Goal: Information Seeking & Learning: Learn about a topic

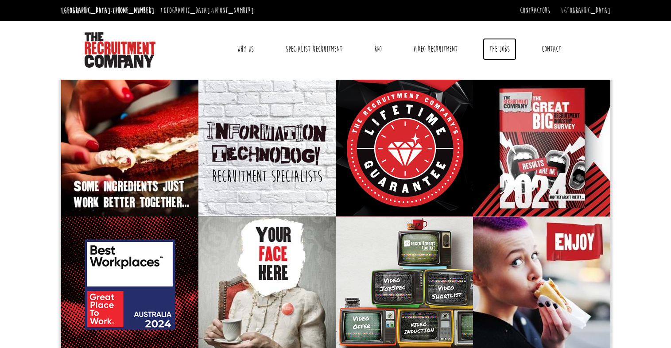
click at [503, 46] on link "The Jobs" at bounding box center [500, 49] width 34 height 22
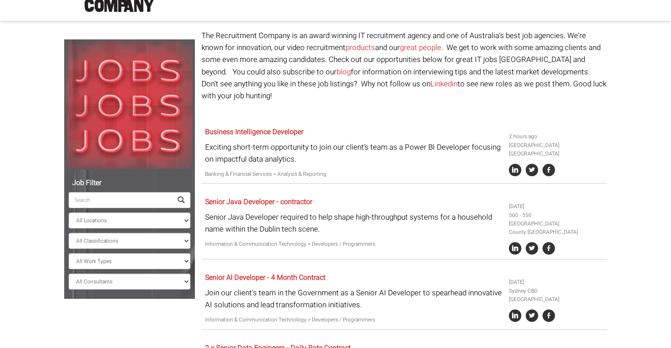
scroll to position [133, 0]
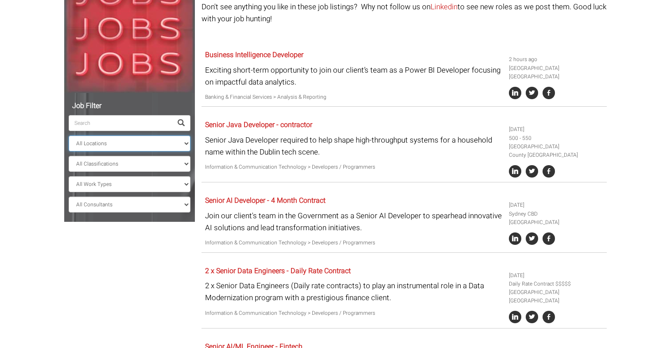
click at [182, 146] on select "All Locations Sydney Melbourne Ireland Sydney CBD Parramatta Circular Quay Nort…" at bounding box center [130, 143] width 122 height 16
click at [335, 162] on div "Senior Java Developer - contractor Senior Java Developer required to help shape…" at bounding box center [353, 146] width 304 height 60
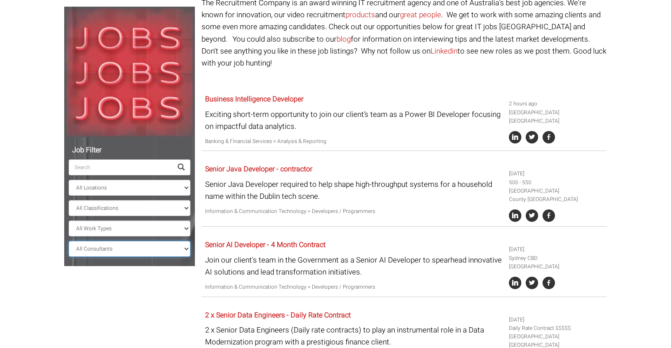
click at [166, 250] on select "All Consultants Adam - Infrastructure, Cloud & DevOps, Contract Amanda - Infras…" at bounding box center [130, 249] width 122 height 16
click at [174, 206] on select "All Classifications Banking & Financial Services Information & Communication Te…" at bounding box center [130, 208] width 122 height 16
click at [339, 213] on div "Senior Java Developer - contractor Senior Java Developer required to help shape…" at bounding box center [403, 194] width 405 height 66
click at [171, 229] on select "All Work Types Full Time Part Time Casual Contract / Temp" at bounding box center [130, 228] width 122 height 16
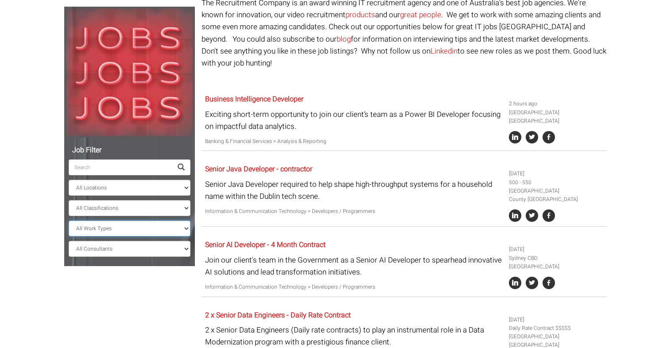
click at [171, 229] on select "All Work Types Full Time Part Time Casual Contract / Temp" at bounding box center [130, 228] width 122 height 16
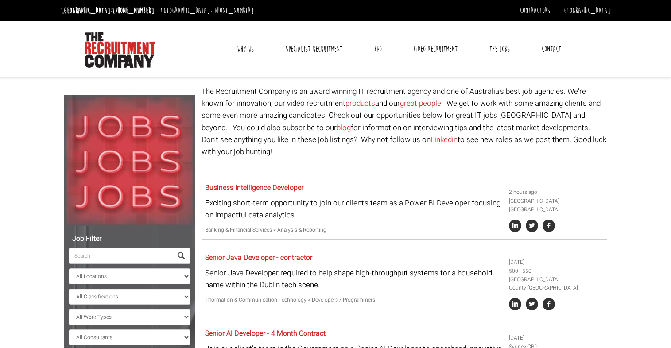
scroll to position [133, 0]
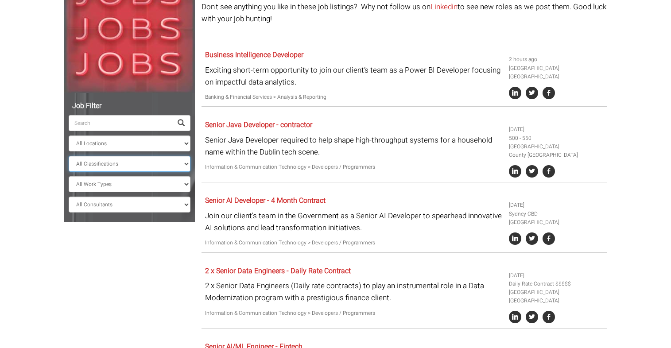
click at [166, 165] on select "All Classifications Banking & Financial Services Information & Communication Te…" at bounding box center [130, 164] width 122 height 16
click at [169, 159] on select "All Classifications Banking & Financial Services Information & Communication Te…" at bounding box center [130, 164] width 122 height 16
click at [170, 146] on select "All Locations Sydney Melbourne Ireland Sydney CBD Parramatta Circular Quay Nort…" at bounding box center [130, 143] width 122 height 16
click at [69, 135] on select "All Locations Sydney Melbourne Ireland Sydney CBD Parramatta Circular Quay Nort…" at bounding box center [130, 143] width 122 height 16
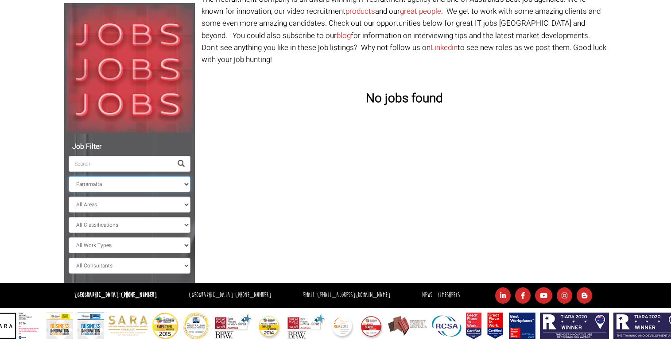
scroll to position [92, 0]
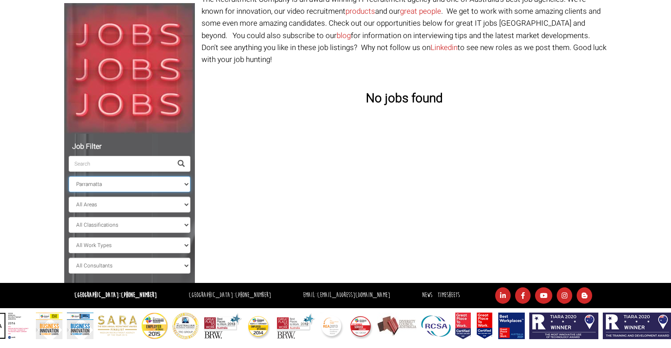
click at [147, 188] on select "All Locations Sydney Melbourne Ireland Sydney CBD Parramatta Circular Quay Nort…" at bounding box center [130, 184] width 122 height 16
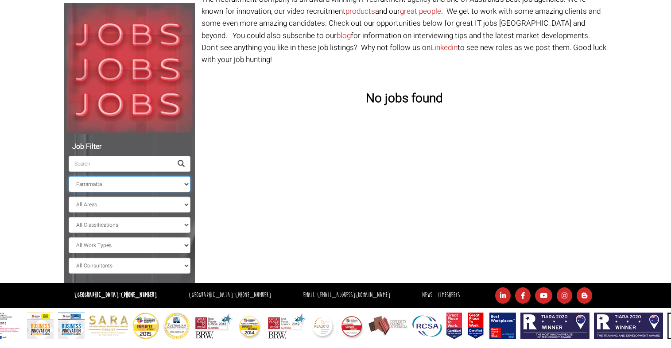
select select "Sydney CBD"
click at [69, 176] on select "All Locations Sydney Melbourne Ireland Sydney CBD Parramatta Circular Quay Nort…" at bounding box center [130, 184] width 122 height 16
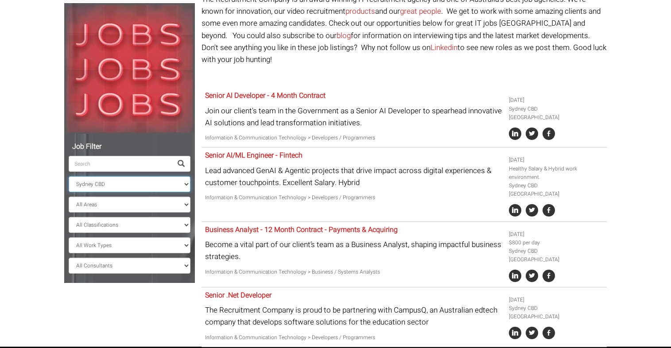
scroll to position [133, 0]
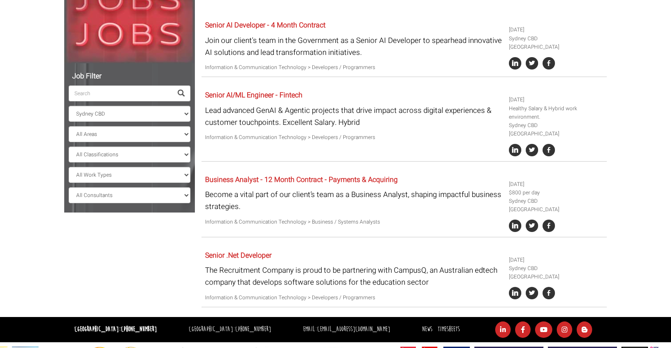
scroll to position [177, 0]
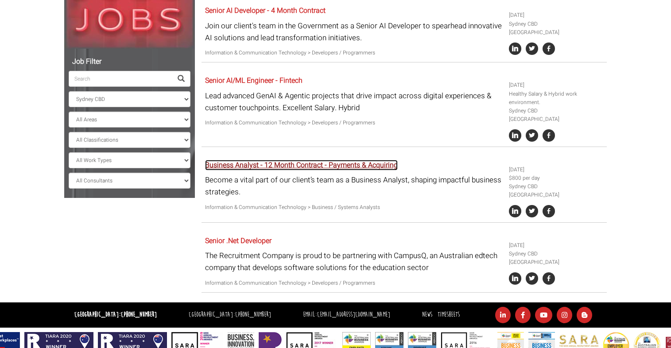
click at [355, 160] on link "Business Analyst - 12 Month Contract - Payments & Acquiring" at bounding box center [301, 165] width 193 height 11
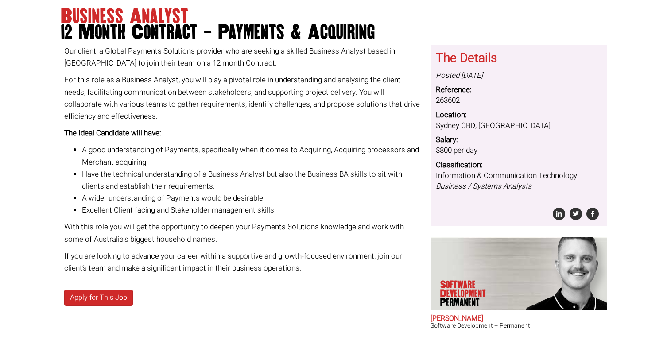
scroll to position [89, 0]
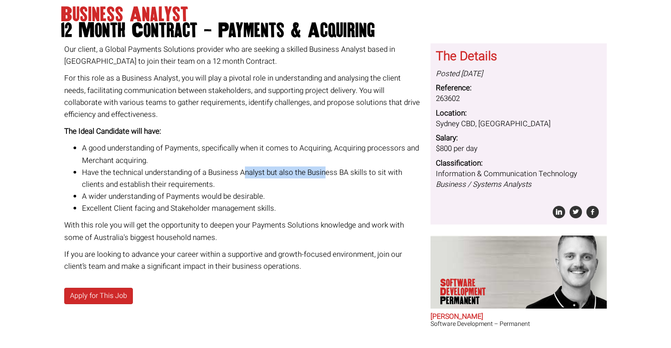
drag, startPoint x: 246, startPoint y: 170, endPoint x: 327, endPoint y: 174, distance: 81.5
click at [327, 174] on li "Have the technical understanding of a Business Analyst but also the Business BA…" at bounding box center [253, 178] width 342 height 24
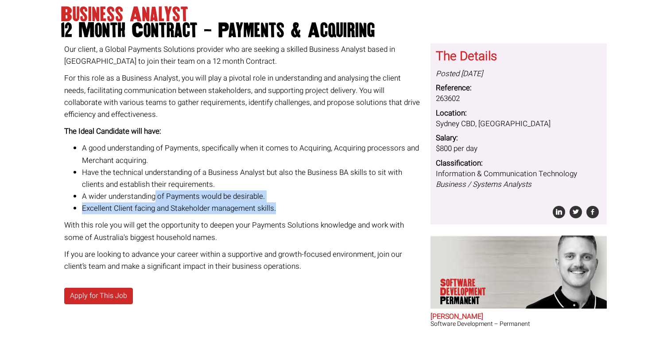
drag, startPoint x: 156, startPoint y: 196, endPoint x: 278, endPoint y: 204, distance: 122.0
click at [278, 204] on ul "A good understanding of Payments, specifically when it comes to Acquiring, Acqu…" at bounding box center [244, 178] width 360 height 72
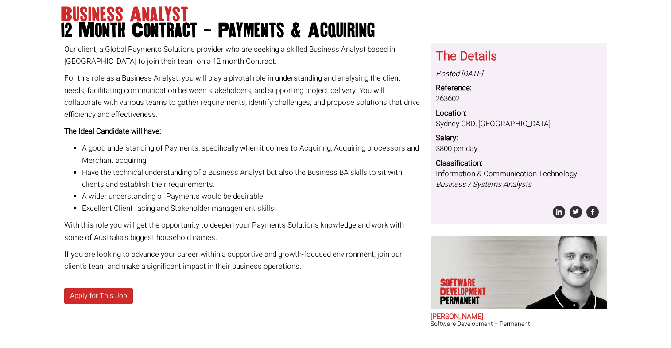
click at [261, 218] on div "Our client, a Global Payments Solutions provider who are seeking a skilled Busi…" at bounding box center [244, 157] width 360 height 229
drag, startPoint x: 141, startPoint y: 51, endPoint x: 258, endPoint y: 55, distance: 117.4
click at [258, 55] on p "Our client, a Global Payments Solutions provider who are seeking a skilled Busi…" at bounding box center [244, 55] width 360 height 24
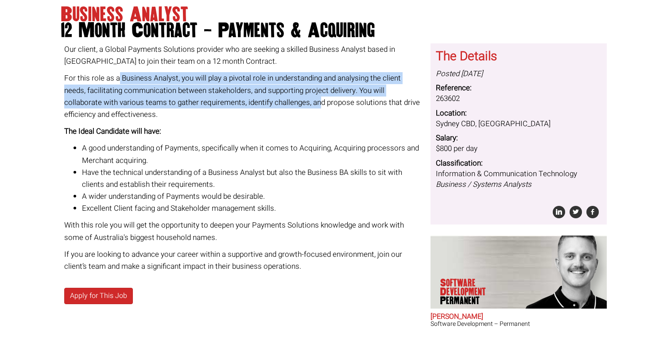
drag, startPoint x: 117, startPoint y: 82, endPoint x: 281, endPoint y: 97, distance: 164.5
click at [281, 97] on p "For this role as a Business Analyst, you will play a pivotal role in understand…" at bounding box center [244, 96] width 360 height 48
